Goal: Use online tool/utility: Utilize a website feature to perform a specific function

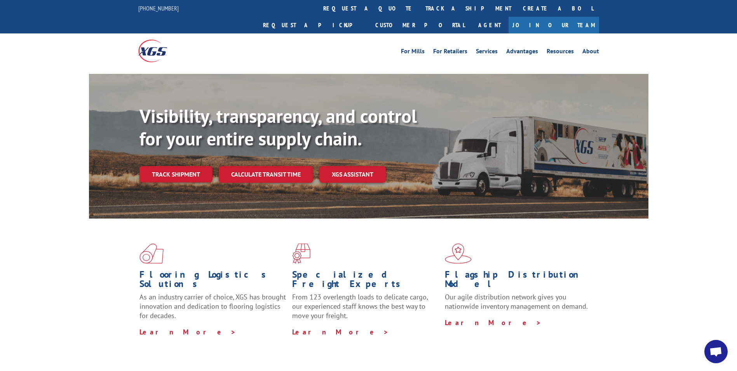
drag, startPoint x: 263, startPoint y: 150, endPoint x: 307, endPoint y: 177, distance: 51.8
click at [263, 166] on link "Calculate transit time" at bounding box center [266, 174] width 94 height 17
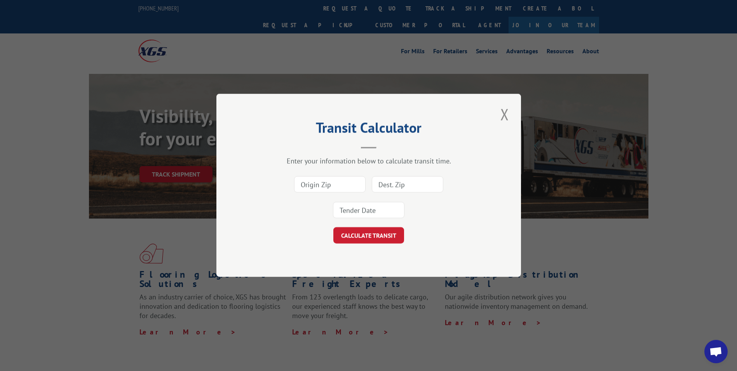
click at [347, 186] on input at bounding box center [329, 184] width 71 height 16
type input "95215"
click at [415, 190] on input at bounding box center [407, 184] width 71 height 16
type input "91605"
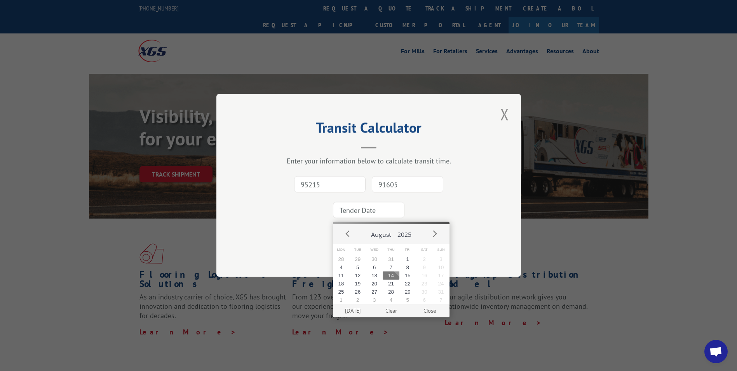
click at [384, 202] on input at bounding box center [368, 210] width 71 height 16
click at [409, 273] on button "15" at bounding box center [407, 275] width 17 height 8
type input "[DATE]"
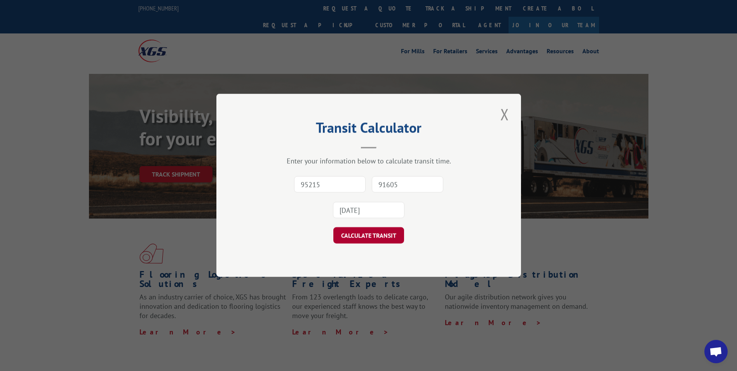
click at [379, 230] on button "CALCULATE TRANSIT" at bounding box center [368, 235] width 71 height 16
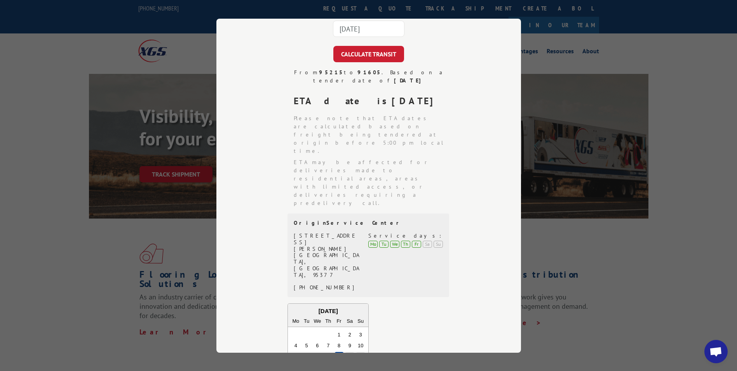
scroll to position [157, 0]
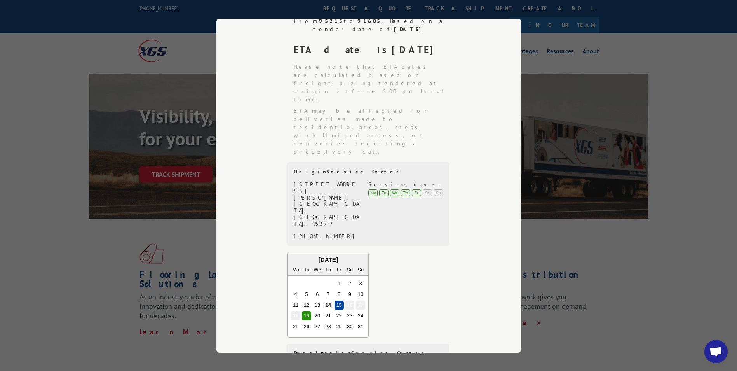
click at [624, 297] on div "Transit Calculator Enter your information below to calculate transit time. 9521…" at bounding box center [368, 185] width 737 height 371
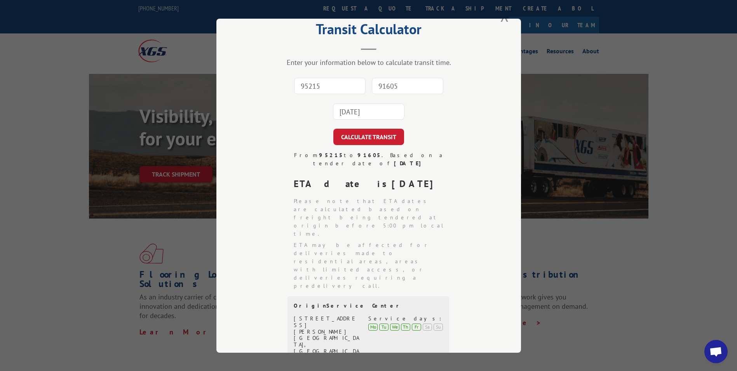
scroll to position [0, 0]
